Goal: Check status: Check status

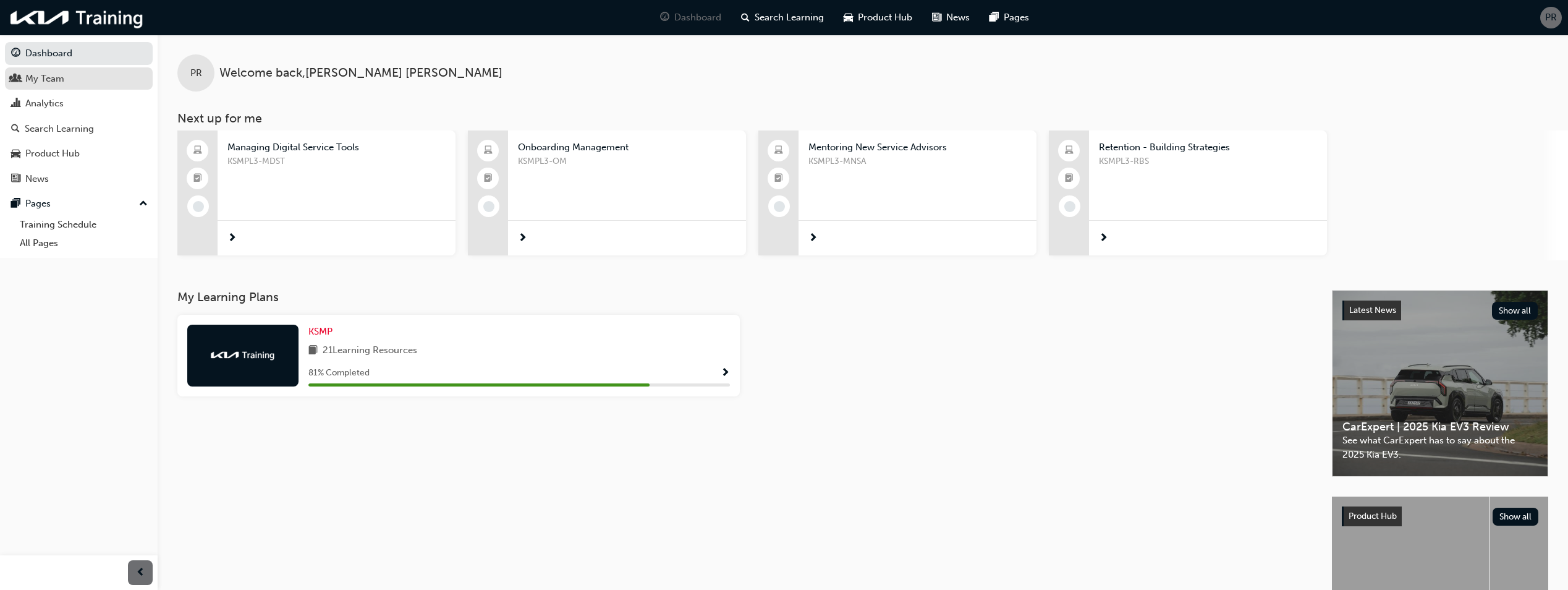
click at [58, 84] on div "My Team" at bounding box center [45, 79] width 39 height 14
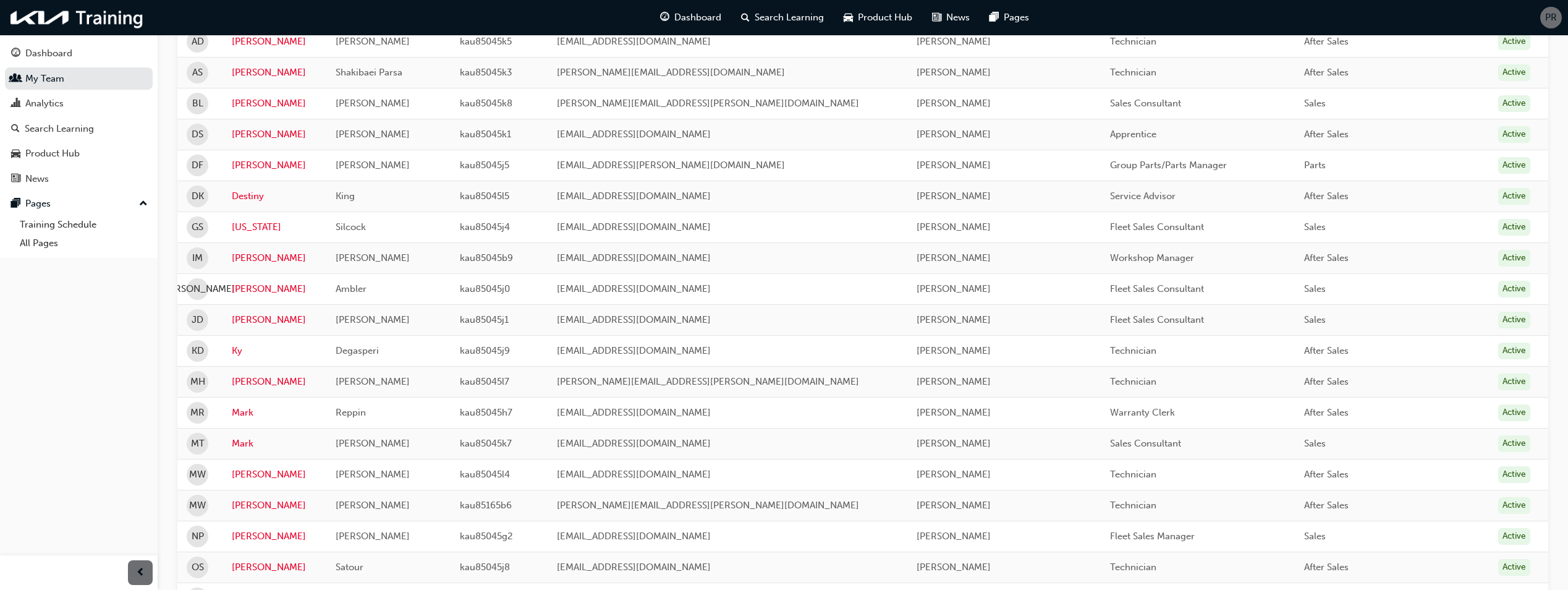
scroll to position [309, 0]
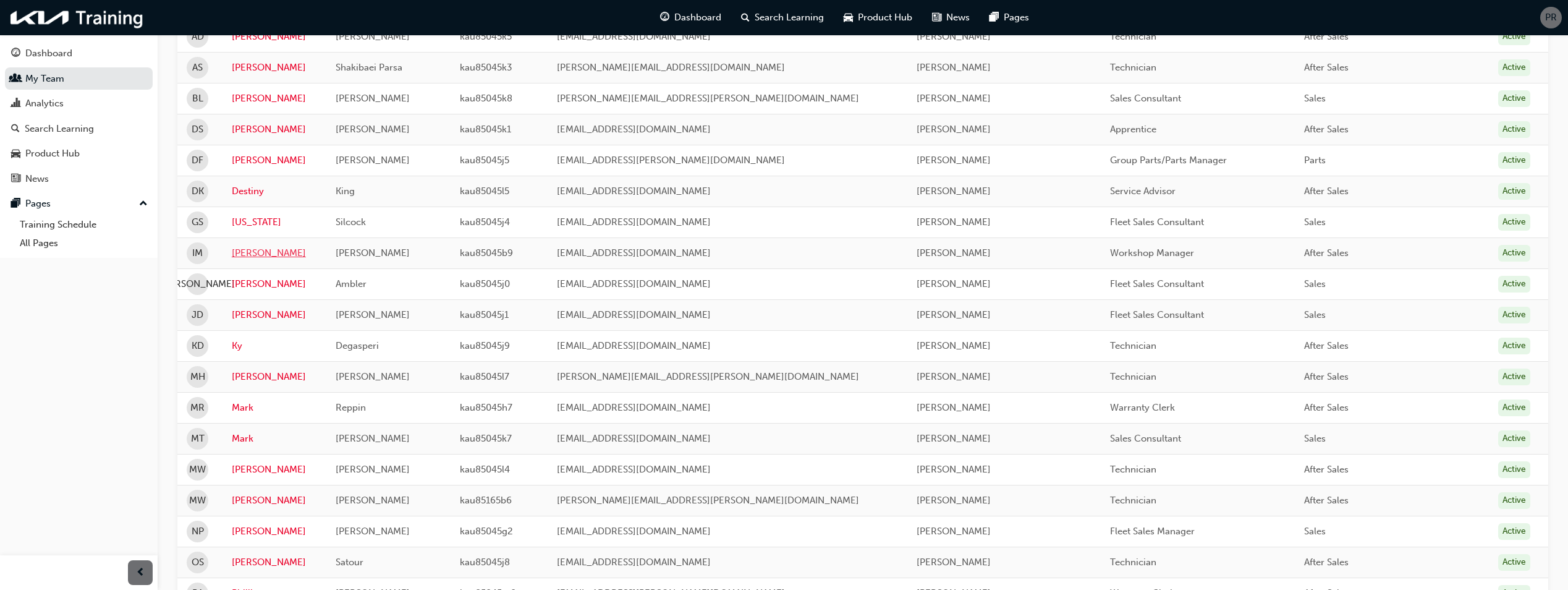
click at [243, 252] on link "[PERSON_NAME]" at bounding box center [274, 253] width 85 height 14
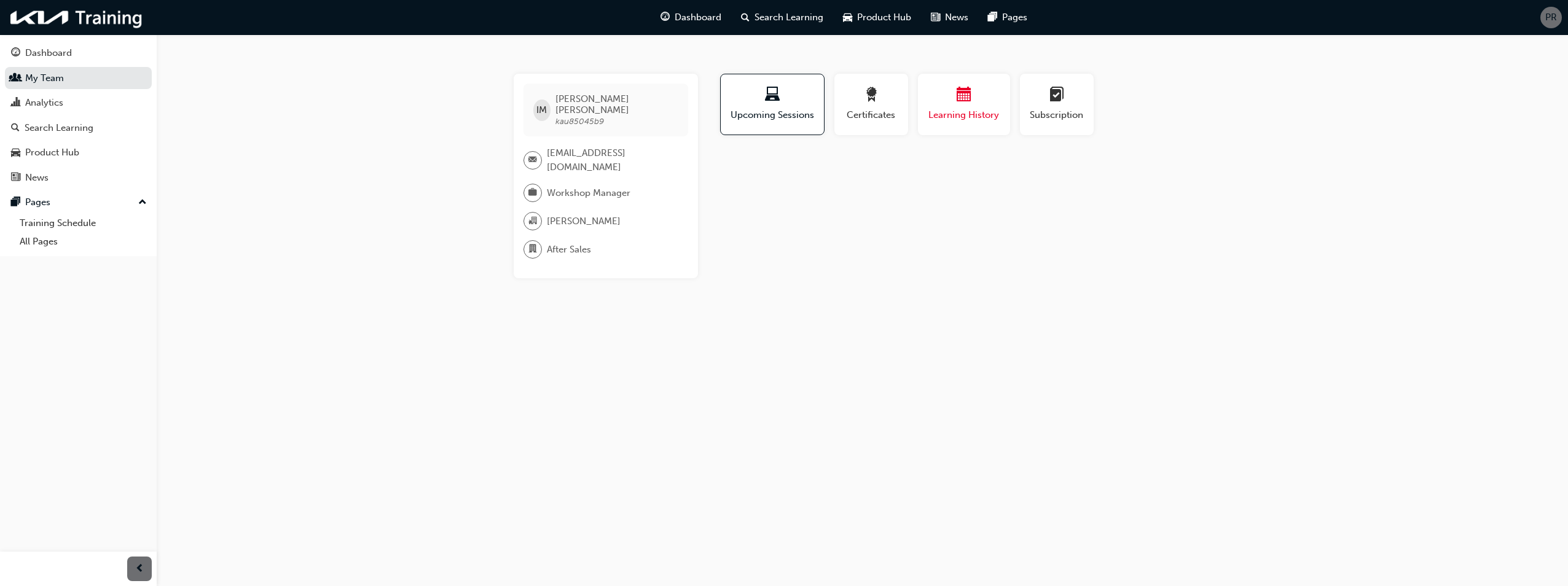
click at [950, 111] on span "Learning History" at bounding box center [964, 115] width 74 height 14
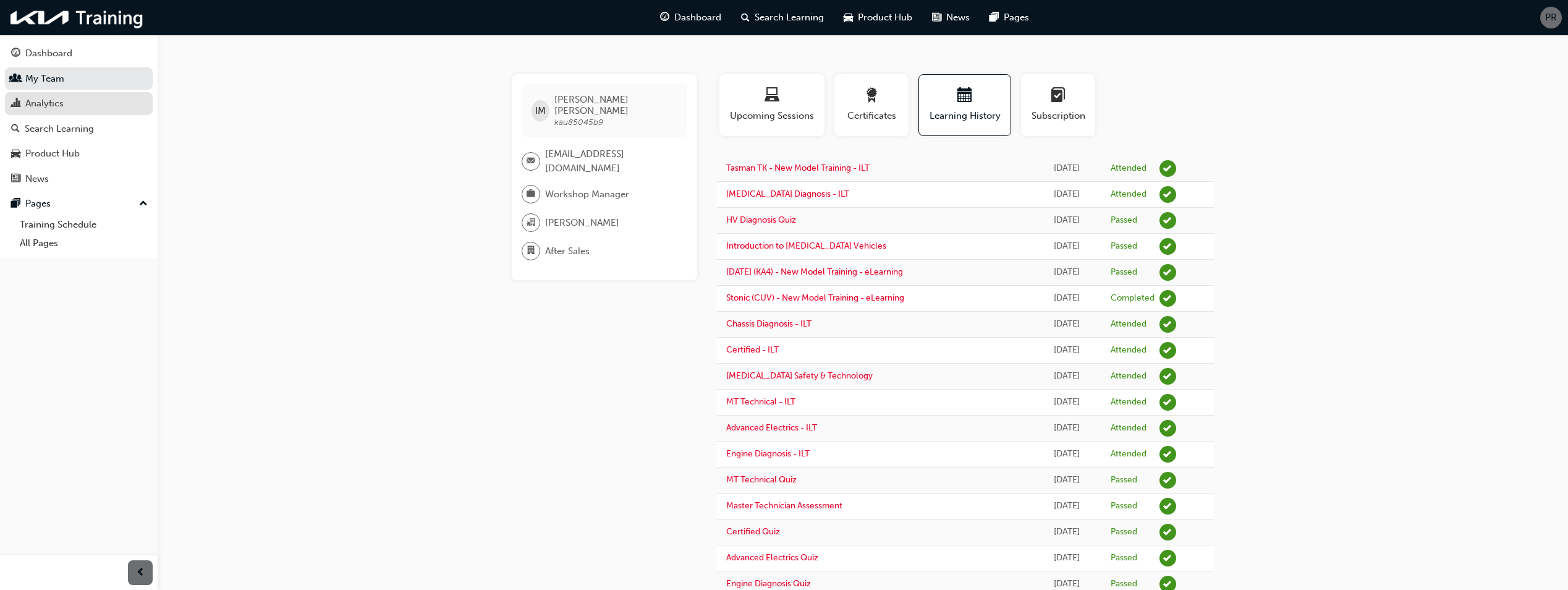
click at [55, 103] on div "Analytics" at bounding box center [44, 103] width 38 height 14
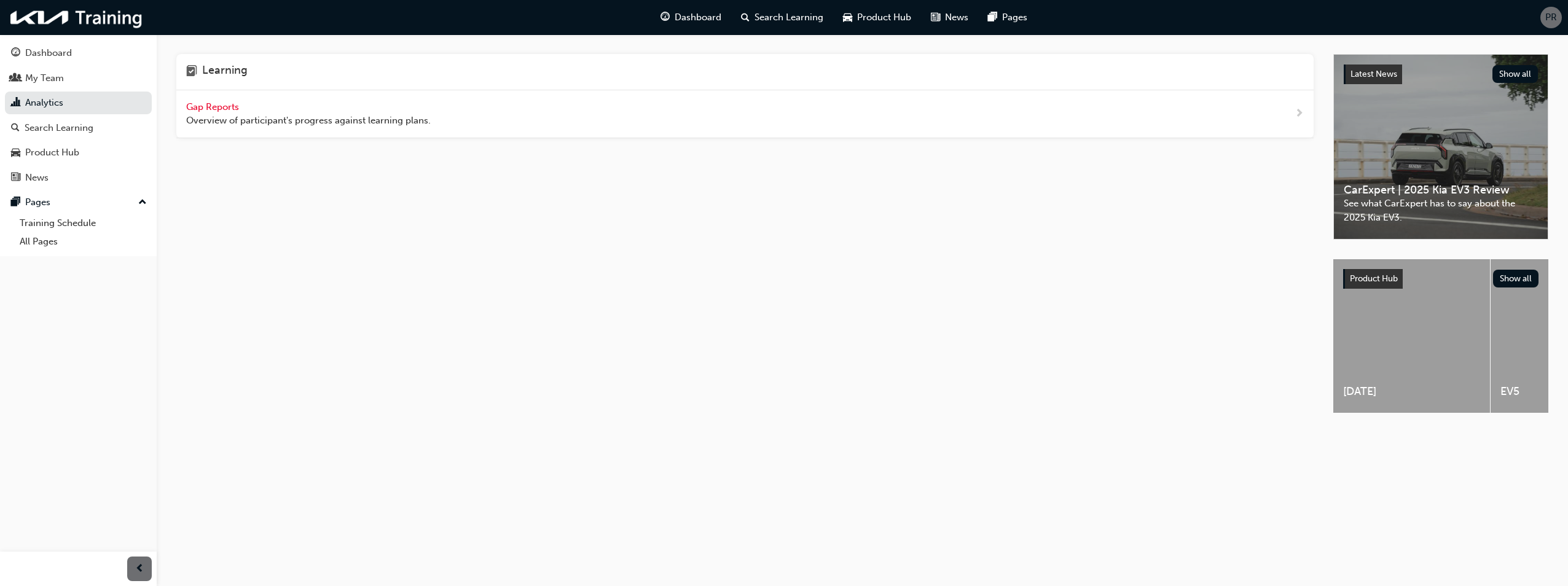
click at [231, 109] on span "Gap Reports" at bounding box center [213, 107] width 55 height 11
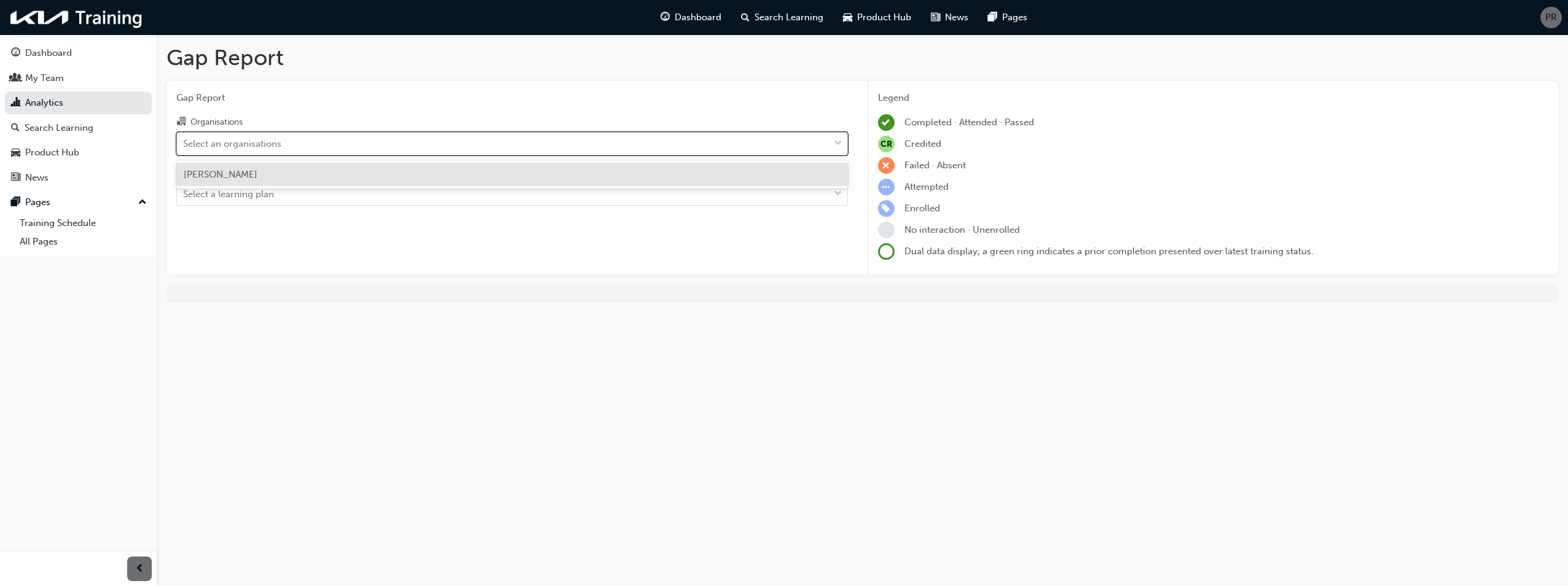
click at [264, 140] on div "Select an organisations" at bounding box center [232, 143] width 98 height 14
click at [185, 140] on input "Organisations option [PERSON_NAME] focused, 1 of 1. 1 result available. Use Up …" at bounding box center [184, 143] width 1 height 11
click at [268, 171] on div "[PERSON_NAME]" at bounding box center [512, 174] width 671 height 24
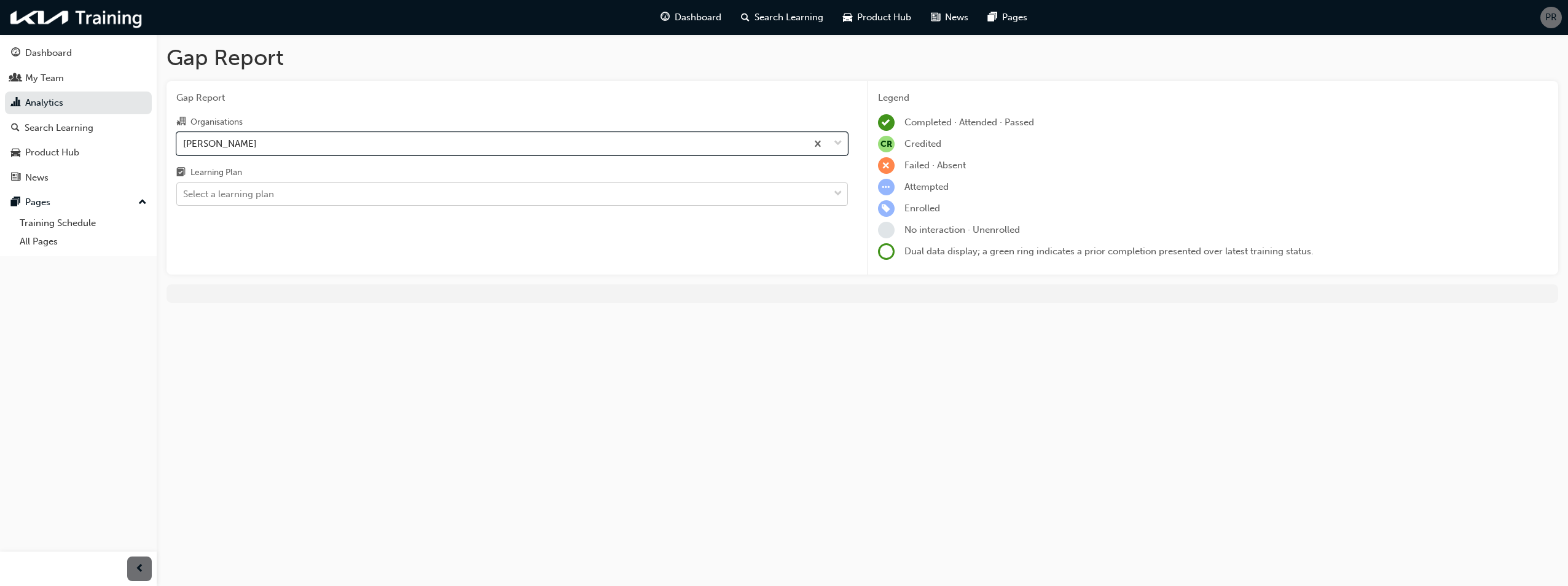
click at [268, 193] on div "Select a learning plan" at bounding box center [228, 194] width 91 height 14
click at [185, 193] on input "Learning Plan Select a learning plan" at bounding box center [184, 193] width 1 height 11
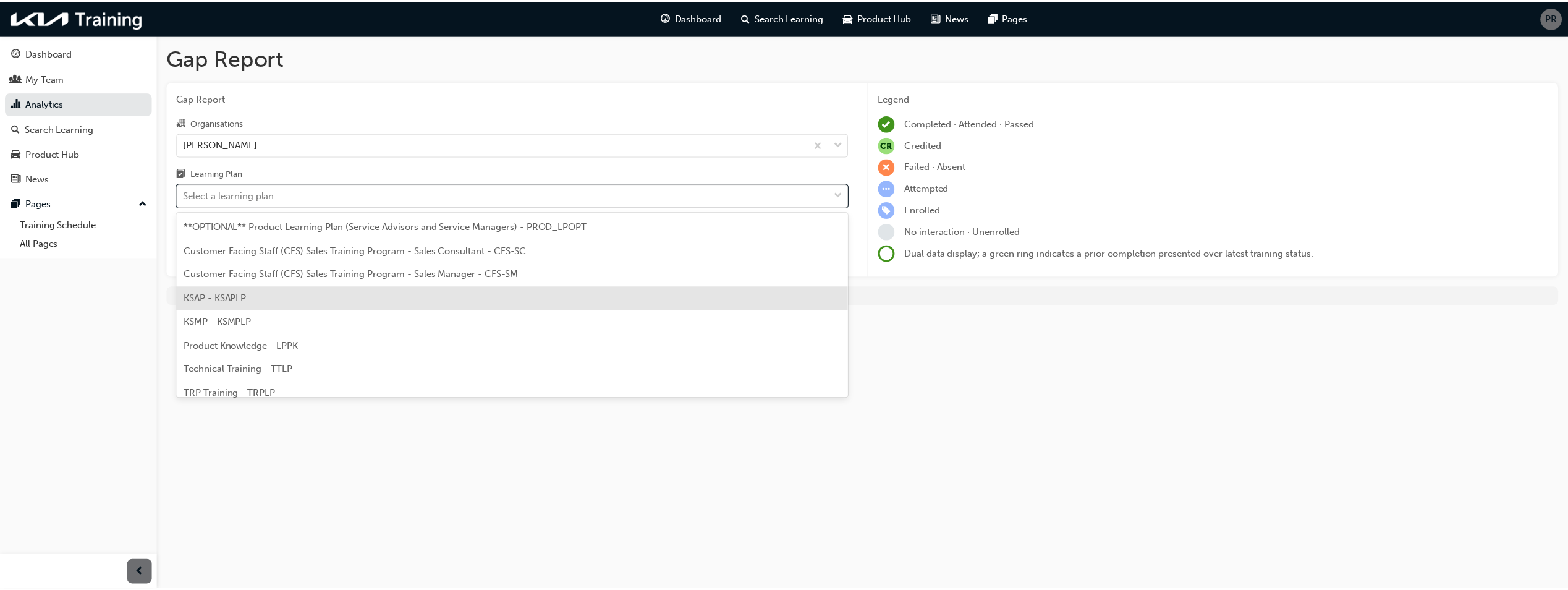
scroll to position [34, 0]
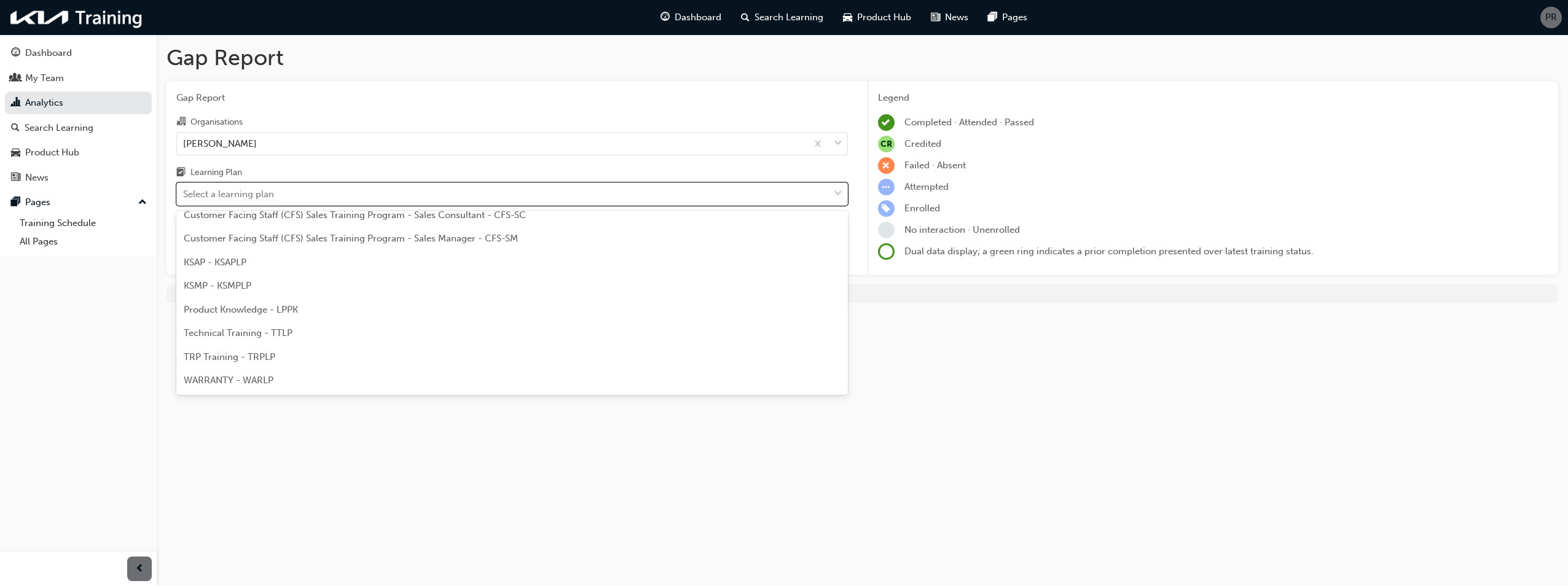
click at [277, 338] on span "Technical Training - TTLP" at bounding box center [238, 333] width 109 height 11
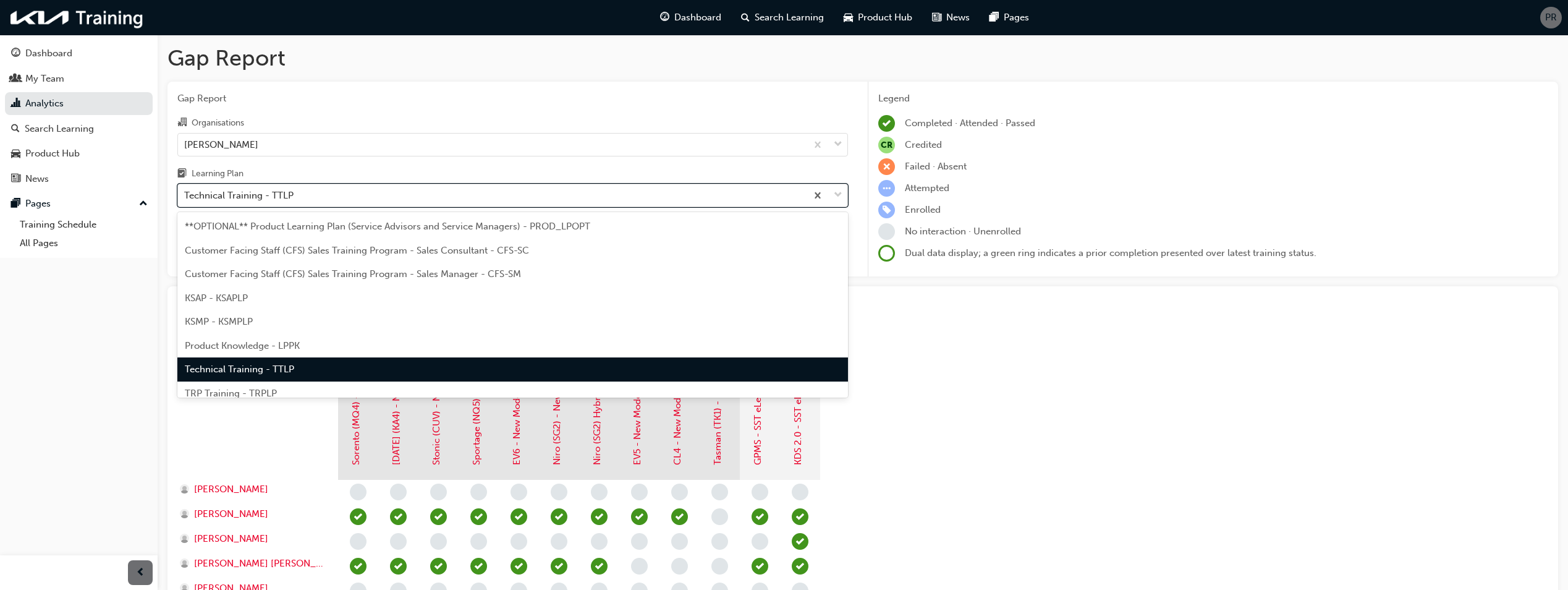
click at [339, 197] on div "Technical Training - TTLP" at bounding box center [492, 196] width 629 height 21
click at [186, 197] on input "Learning Plan option Technical Training - TTLP, selected. option Technical Trai…" at bounding box center [185, 195] width 1 height 11
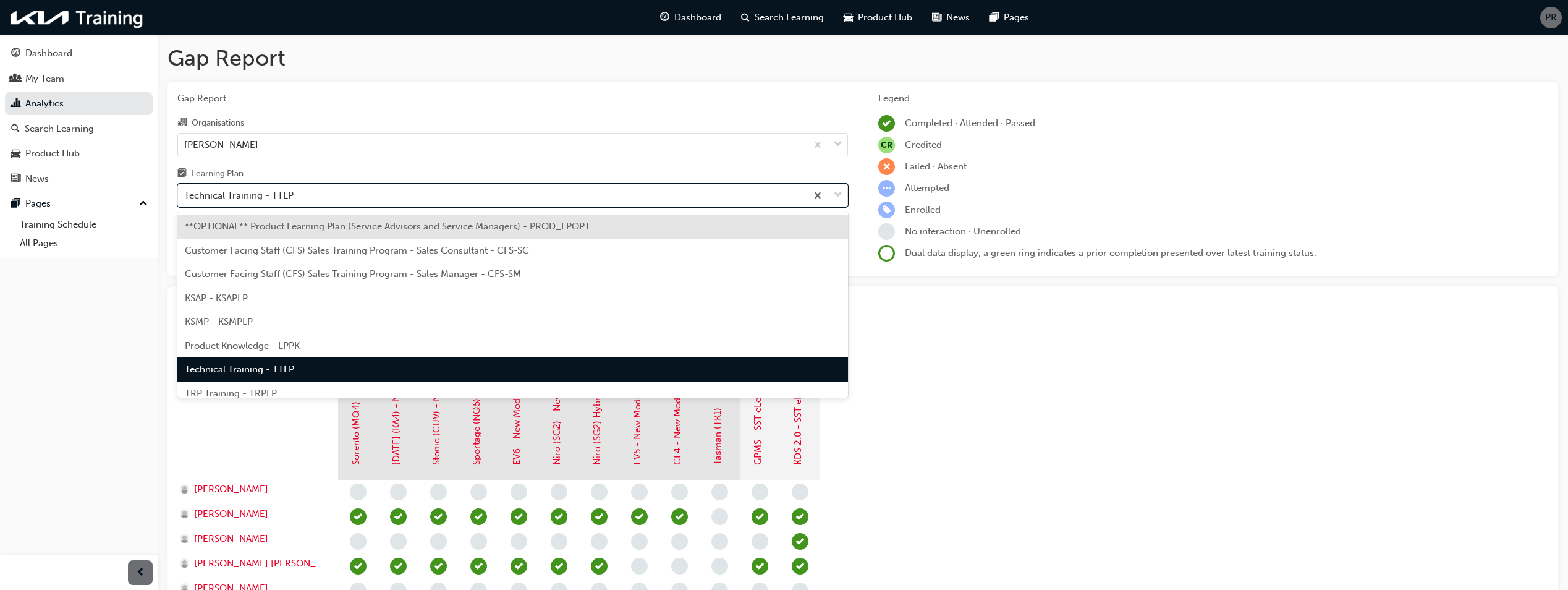
click at [296, 389] on div "TRP Training - TRPLP" at bounding box center [512, 394] width 670 height 24
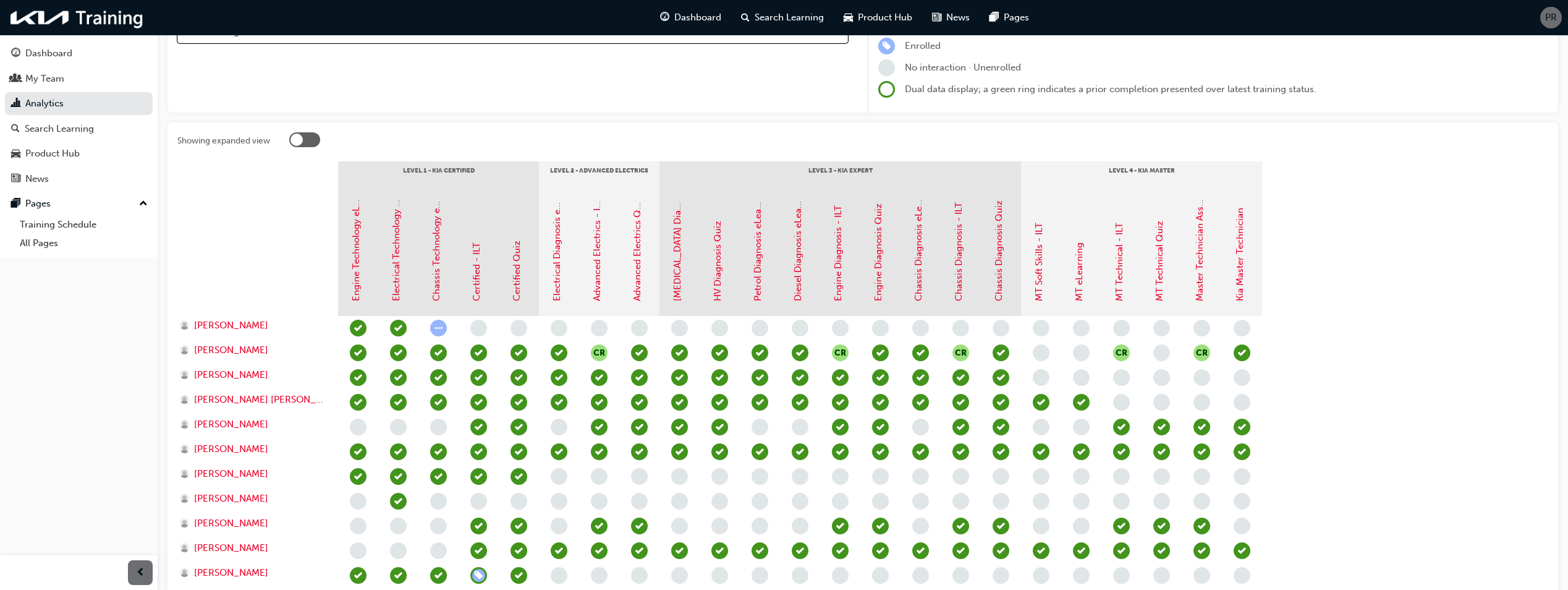
scroll to position [186, 0]
